Goal: Ask a question: Seek information or help from site administrators or community

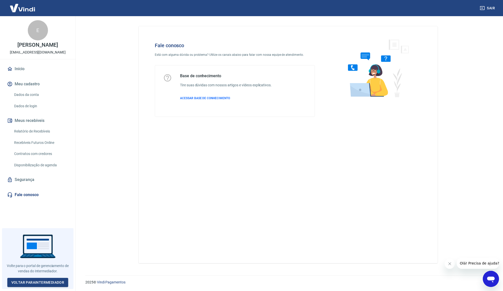
click at [489, 279] on icon "Abrir janela de mensagens" at bounding box center [491, 280] width 8 height 6
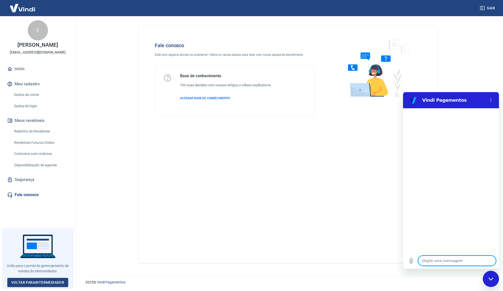
click at [444, 258] on textarea at bounding box center [457, 261] width 78 height 10
type textarea "N"
type textarea "x"
type textarea "N˜"
type textarea "x"
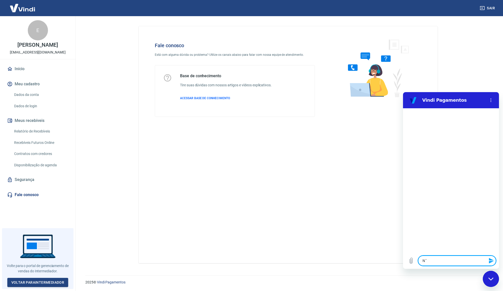
type textarea "Nã"
type textarea "x"
type textarea "Não"
type textarea "x"
type textarea "Não"
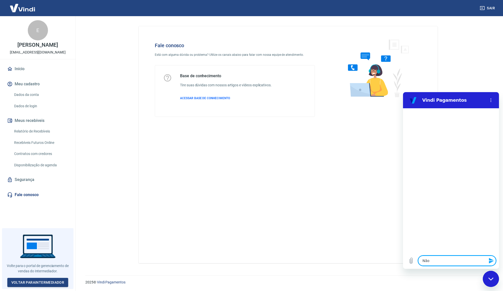
type textarea "x"
type textarea "Não c"
type textarea "x"
type textarea "Não co"
type textarea "x"
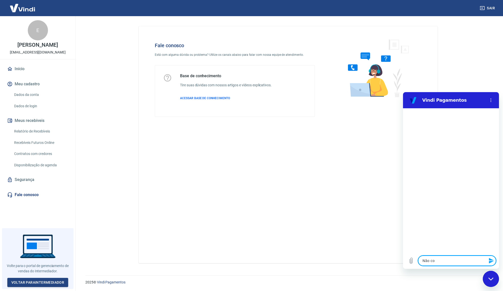
type textarea "Não con"
type textarea "x"
type textarea "Não cons"
type textarea "x"
type textarea "Não consi"
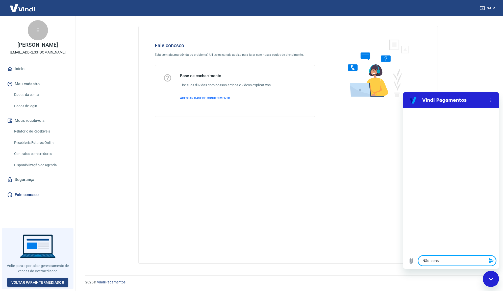
type textarea "x"
type textarea "Não consig"
type textarea "x"
type textarea "Não consigo"
type textarea "x"
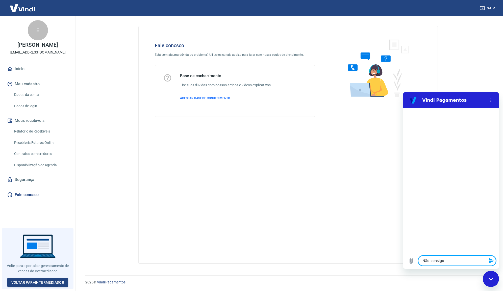
type textarea "Não consigo"
type textarea "x"
type textarea "Não consigo c"
type textarea "x"
type textarea "Não consigo ca"
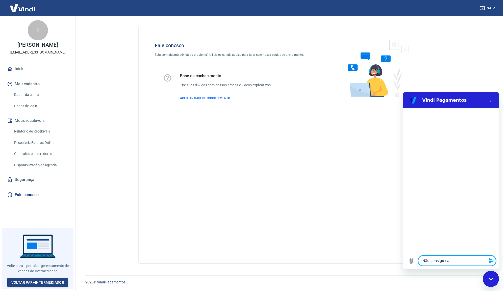
type textarea "x"
type textarea "Não consigo cad"
type textarea "x"
type textarea "Não consigo cada"
type textarea "x"
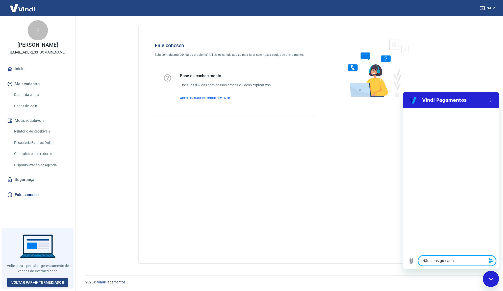
type textarea "Não consigo cadas"
type textarea "x"
type textarea "Não consigo cadast"
type textarea "x"
type textarea "Não consigo cadastr"
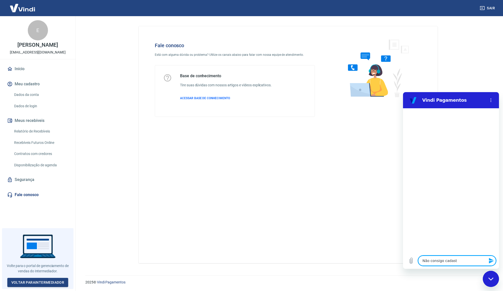
type textarea "x"
type textarea "Não consigo cadastra"
type textarea "x"
type textarea "Não consigo cadastrar"
type textarea "x"
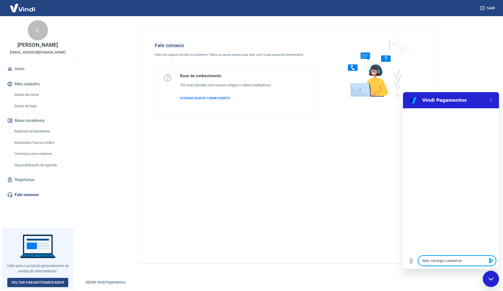
type textarea "Não consigo cadastrar"
type textarea "x"
type textarea "Não consigo cadastrar u"
type textarea "x"
type textarea "Não consigo cadastrar um"
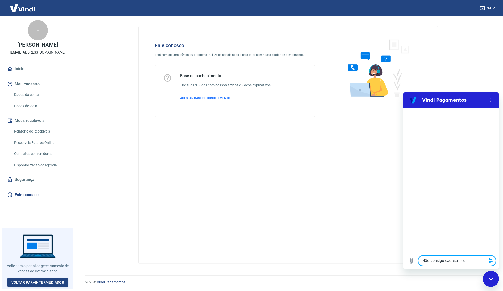
type textarea "x"
type textarea "Não consigo cadastrar um"
type textarea "x"
type textarea "Não consigo cadastrar um n"
type textarea "x"
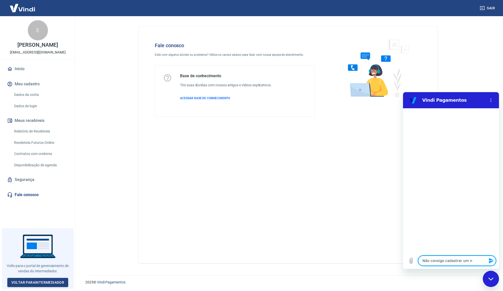
type textarea "Não consigo cadastrar um no"
type textarea "x"
type textarea "Não consigo cadastrar um nov"
type textarea "x"
type textarea "Não consigo cadastrar um novo"
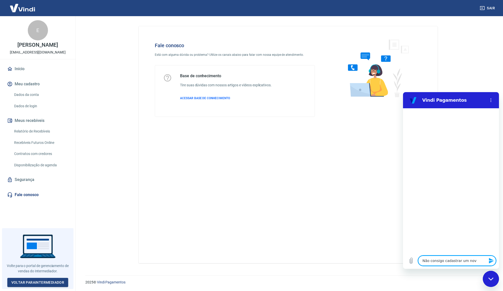
type textarea "x"
type textarea "Não consigo cadastrar um novo"
type textarea "x"
type textarea "Não consigo cadastrar um novo u"
type textarea "x"
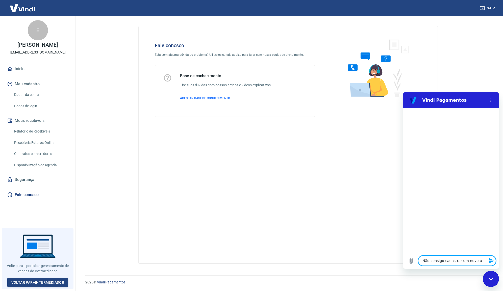
type textarea "Não consigo cadastrar um novo us"
type textarea "x"
type textarea "Não consigo cadastrar um novo usu"
type textarea "x"
type textarea "Não consigo cadastrar um novo usu´"
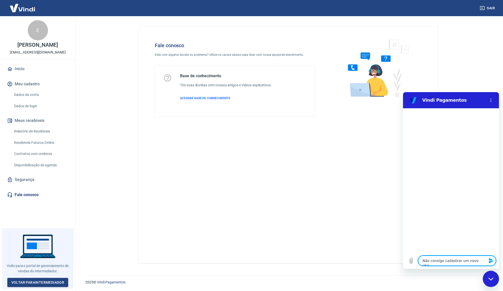
type textarea "x"
type textarea "Não consigo cadastrar um novo usuá"
type textarea "x"
type textarea "Não consigo cadastrar um novo usuár"
type textarea "x"
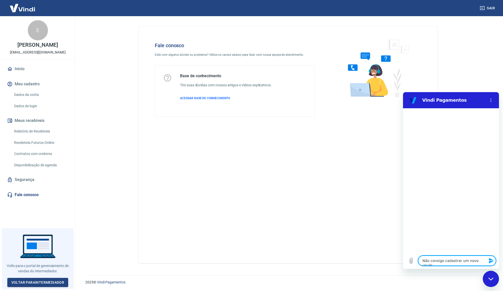
type textarea "Não consigo cadastrar um novo usuári"
type textarea "x"
type textarea "Não consigo cadastrar um novo usuário"
type textarea "x"
type textarea "Não consigo cadastrar um novo usuário/"
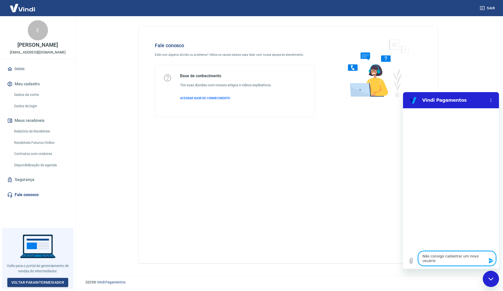
type textarea "x"
type textarea "Não consigo cadastrar um novo usuário/p"
type textarea "x"
type textarea "Não consigo cadastrar um novo usuário/pe"
type textarea "x"
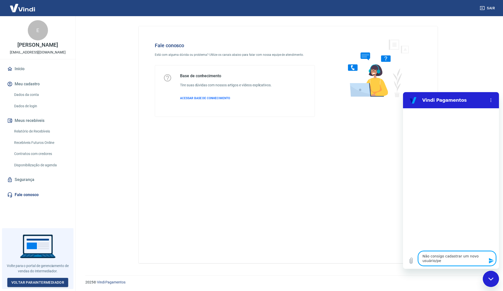
type textarea "Não consigo cadastrar um novo usuário/per"
type textarea "x"
type textarea "Não consigo cadastrar um novo usuário/perm"
type textarea "x"
type textarea "Não consigo cadastrar um novo usuário/permi"
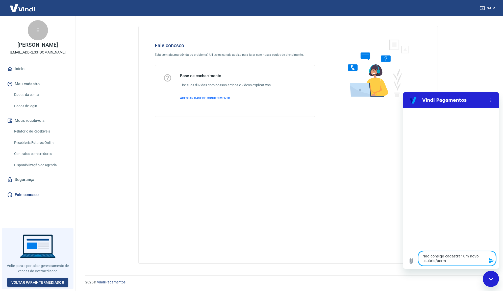
type textarea "x"
type textarea "Não consigo cadastrar um novo usuário/permis"
type textarea "x"
type textarea "Não consigo cadastrar um novo usuário/permiss"
type textarea "x"
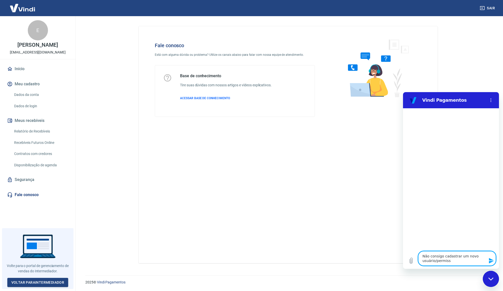
type textarea "Não consigo cadastrar um novo usuário/permiss˜"
type textarea "x"
type textarea "Não consigo cadastrar um novo usuário/permissã"
type textarea "x"
type textarea "Não consigo cadastrar um novo usuário/permissão"
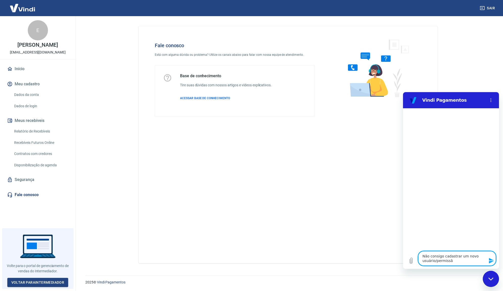
type textarea "x"
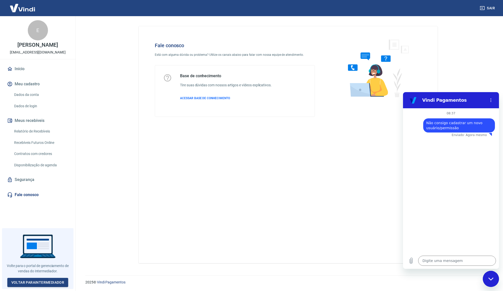
type textarea "x"
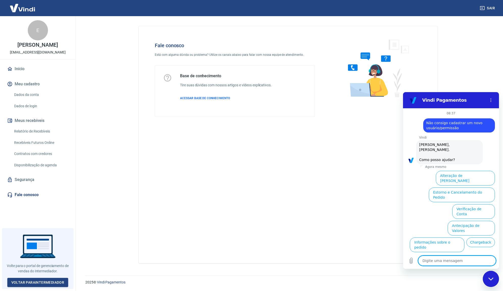
scroll to position [17, 0]
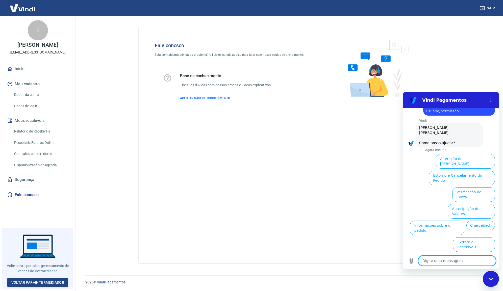
click at [454, 260] on textarea at bounding box center [457, 261] width 78 height 10
type textarea "J"
type textarea "x"
type textarea "J´"
type textarea "x"
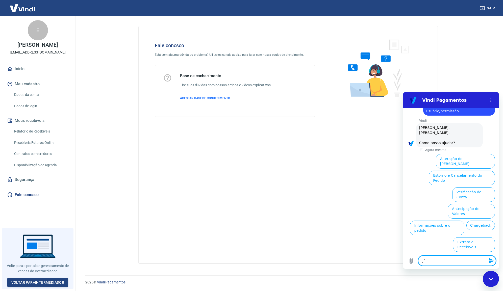
type textarea "Já"
type textarea "x"
type textarea "Já"
type textarea "x"
type textarea "Já c"
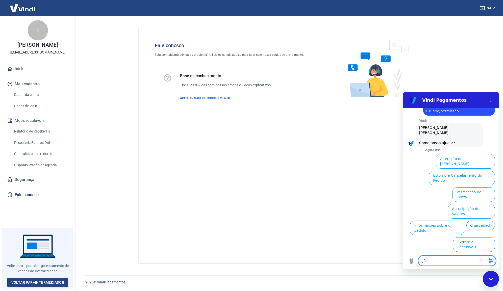
type textarea "x"
type textarea "Já co"
type textarea "x"
type textarea "Já con"
type textarea "x"
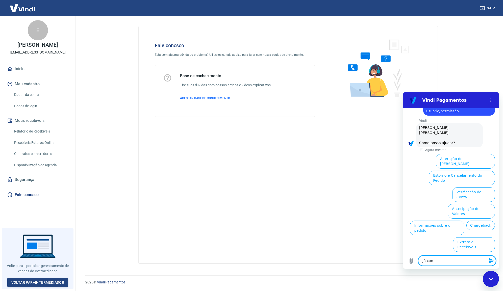
type textarea "Já cons"
type textarea "x"
type textarea "Já conse"
type textarea "x"
type textarea "Já conseg"
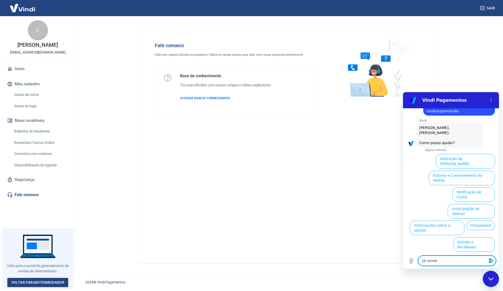
type textarea "x"
type textarea "Já consegu"
type textarea "x"
type textarea "Já consegui"
type textarea "x"
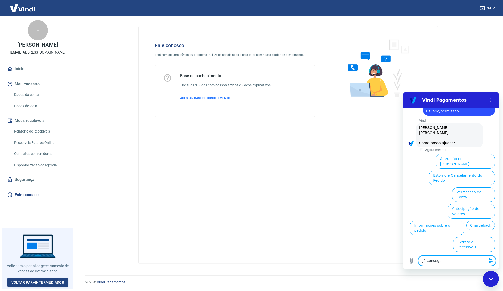
type textarea "Já consegui"
type textarea "x"
type textarea "Já consegui r"
type textarea "x"
type textarea "Já consegui re"
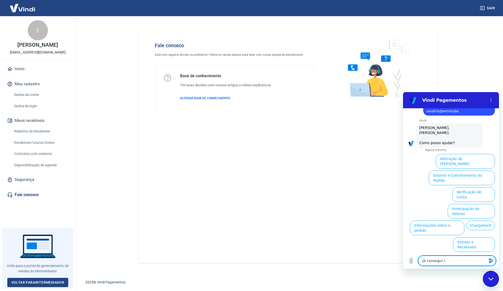
type textarea "x"
type textarea "Já consegui rev"
type textarea "x"
type textarea "Já consegui re"
type textarea "x"
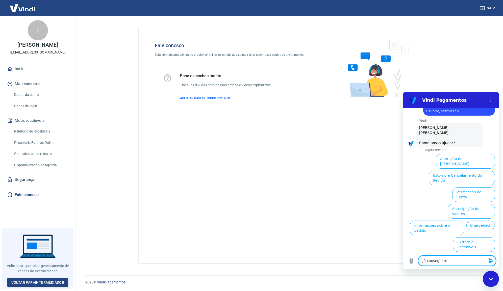
type textarea "Já consegui res"
type textarea "x"
type textarea "Já consegui reso"
type textarea "x"
type textarea "Já consegui resol"
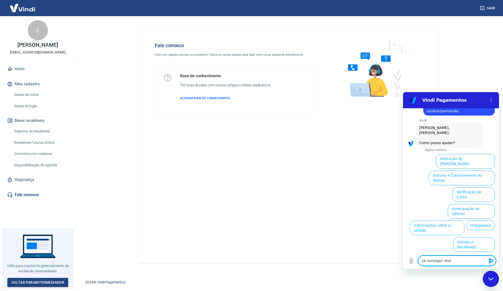
type textarea "x"
type textarea "Já consegui resolv"
type textarea "x"
type textarea "Já consegui resolve"
type textarea "x"
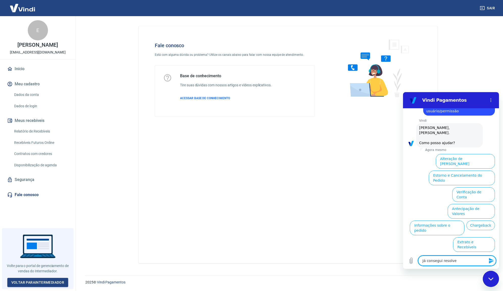
type textarea "Já consegui resolver"
type textarea "x"
type textarea "Já consegui resolver."
type textarea "x"
type textarea "Já consegui resolver."
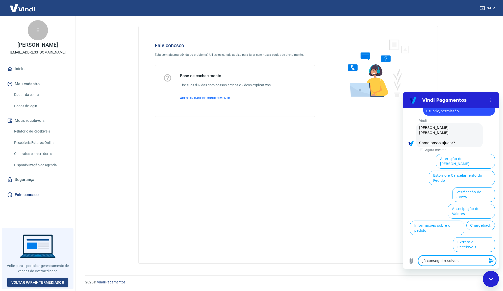
type textarea "x"
type textarea "Já consegui resolver. O"
type textarea "x"
type textarea "Já consegui resolver. O"
type textarea "x"
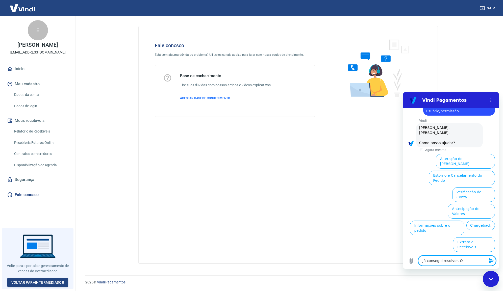
type textarea "Já consegui resolver. O s"
type textarea "x"
type textarea "Já consegui resolver. O si"
type textarea "x"
type textarea "Já consegui resolver. O sit"
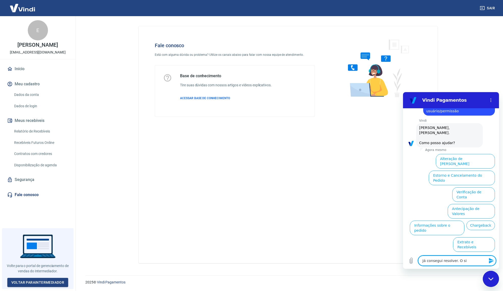
type textarea "x"
type textarea "Já consegui resolver. O site"
type textarea "x"
type textarea "Já consegui resolver. O site"
type textarea "x"
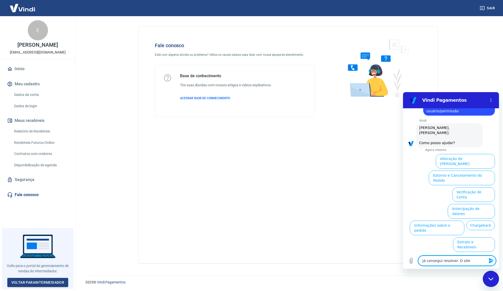
type textarea "Já consegui resolver. O site d"
type textarea "x"
type textarea "Já consegui resolver. O site d´"
type textarea "x"
type textarea "Já consegui resolver. O site dá"
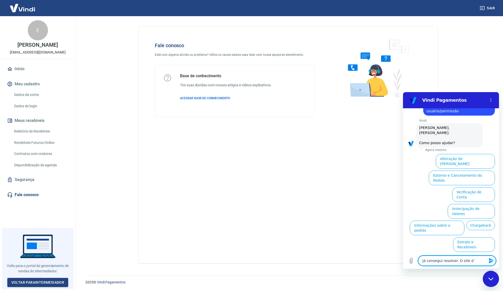
type textarea "x"
type textarea "Já consegui resolver. O site dá"
type textarea "x"
type textarea "Já consegui resolver. O site dá u"
type textarea "x"
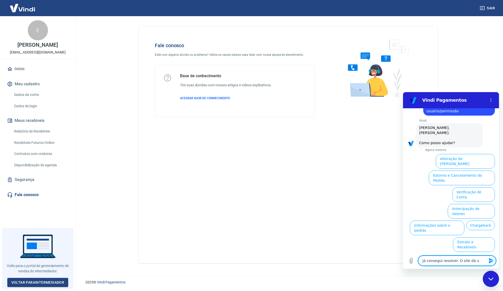
type textarea "Já consegui resolver. O site dá um"
type textarea "x"
type textarea "Já consegui resolver. O site dá ume"
type textarea "x"
type textarea "Já consegui resolver. O site dá um"
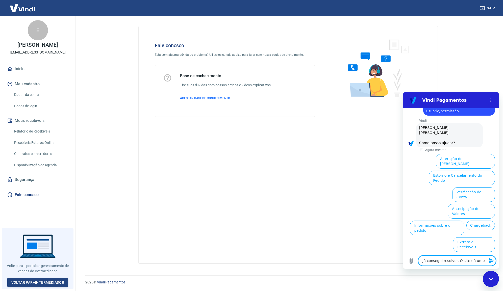
type textarea "x"
type textarea "Já consegui resolver. O site dá um"
type textarea "x"
type textarea "Já consegui resolver. O site dá um e"
type textarea "x"
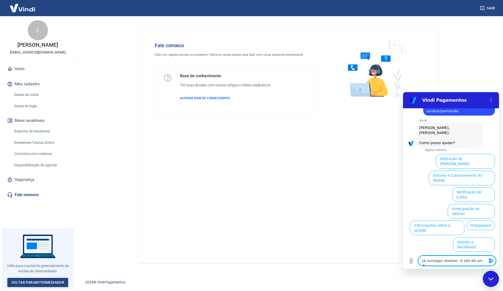
type textarea "Já consegui resolver. O site dá um er"
type textarea "x"
type textarea "Já consegui resolver. O site dá um err"
type textarea "x"
type textarea "Já consegui resolver. O site dá um erro"
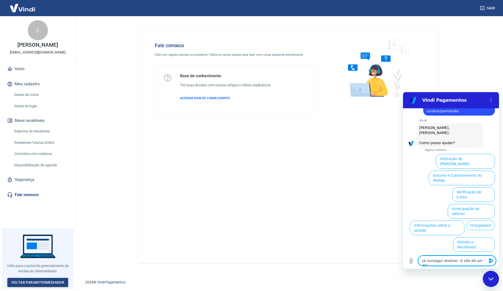
type textarea "x"
type textarea "Já consegui resolver. O site dá um erro,"
type textarea "x"
type textarea "Já consegui resolver. O site dá um erro,"
type textarea "x"
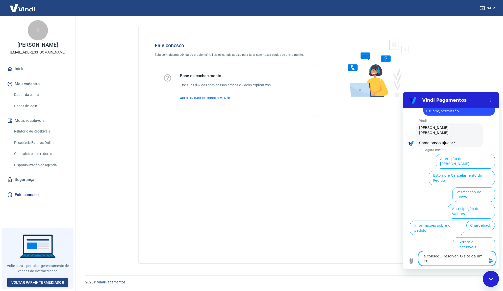
type textarea "Já consegui resolver. O site dá um erro, m"
type textarea "x"
type textarea "Já consegui resolver. O site dá um erro, ma"
type textarea "x"
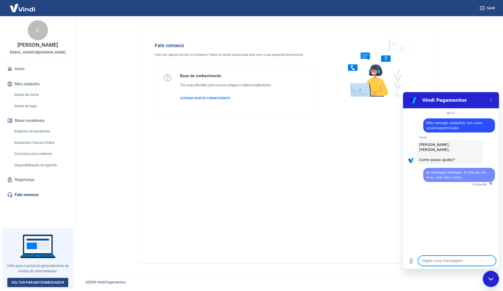
scroll to position [0, 0]
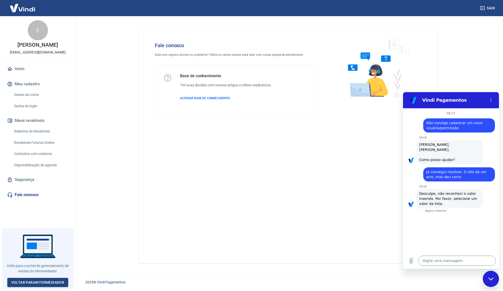
click at [490, 279] on icon "Fechar janela de mensagens" at bounding box center [490, 278] width 5 height 3
